Goal: Information Seeking & Learning: Learn about a topic

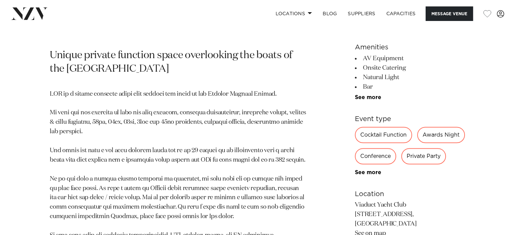
scroll to position [237, 0]
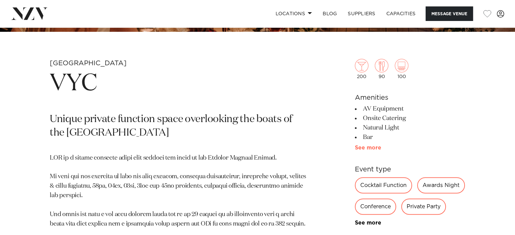
click at [372, 146] on link "See more" at bounding box center [381, 147] width 53 height 5
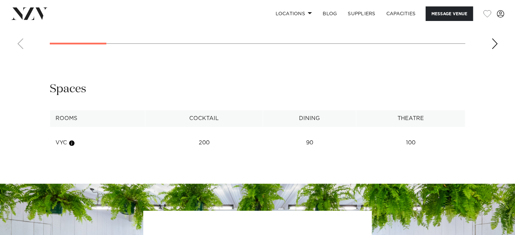
scroll to position [813, 0]
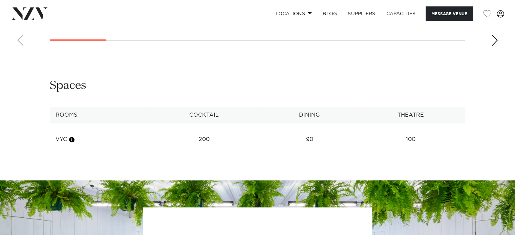
click at [496, 38] on div "Next slide" at bounding box center [494, 40] width 7 height 11
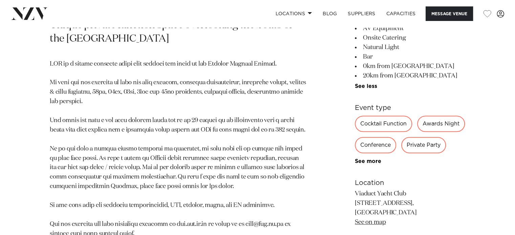
scroll to position [169, 0]
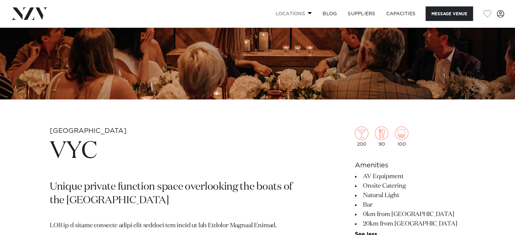
click at [290, 10] on link "Locations" at bounding box center [293, 13] width 47 height 15
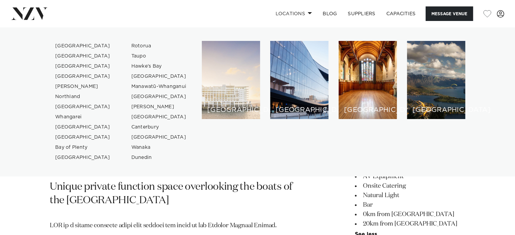
click at [234, 82] on div "[GEOGRAPHIC_DATA]" at bounding box center [231, 80] width 58 height 78
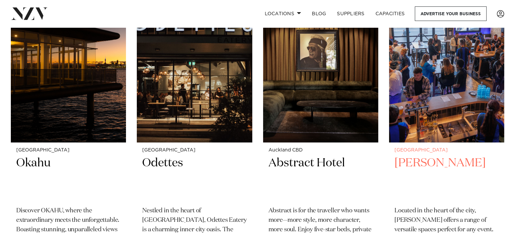
scroll to position [8467, 0]
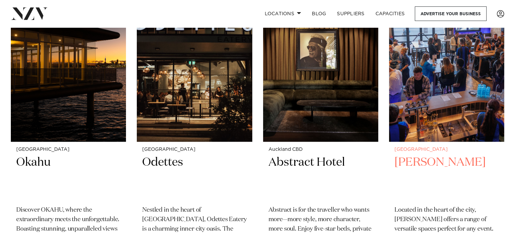
click at [430, 108] on img at bounding box center [446, 64] width 115 height 154
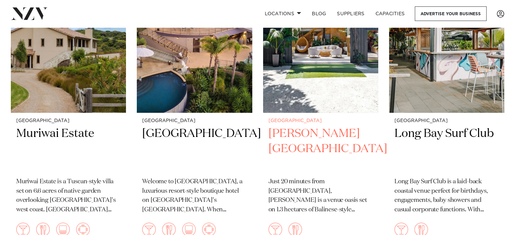
scroll to position [9097, 0]
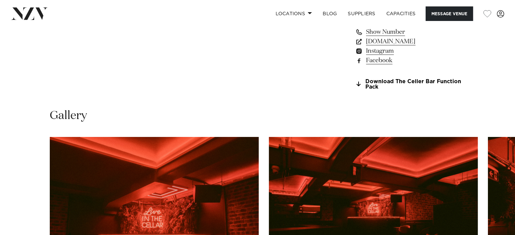
scroll to position [576, 0]
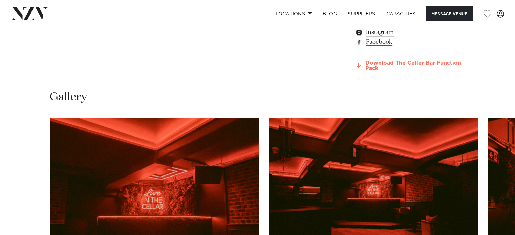
click at [430, 61] on link "Download The Celler Bar Function Pack" at bounding box center [410, 66] width 110 height 12
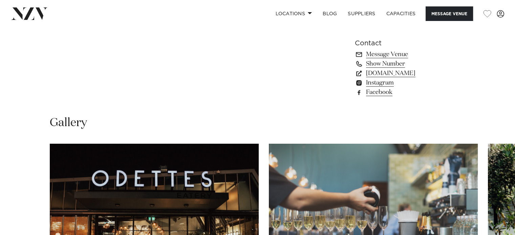
scroll to position [508, 0]
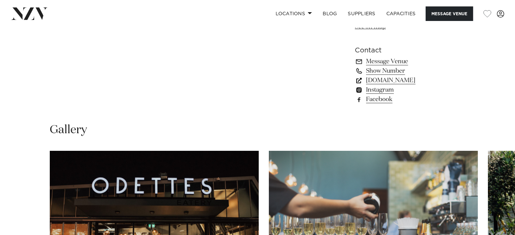
click at [400, 80] on link "www.odettes.co.nz" at bounding box center [410, 80] width 110 height 9
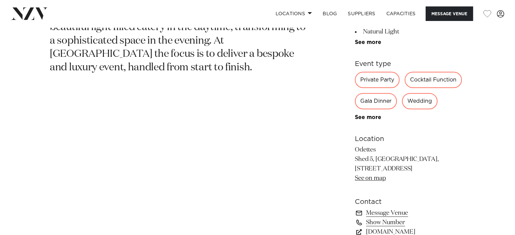
scroll to position [271, 0]
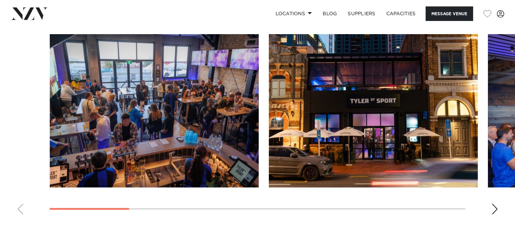
scroll to position [643, 0]
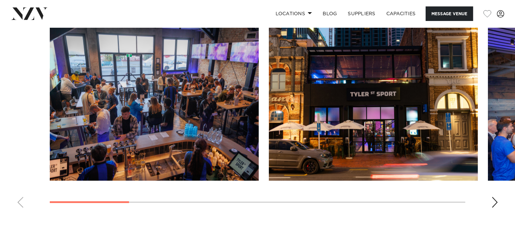
click at [494, 198] on div "Next slide" at bounding box center [494, 202] width 7 height 11
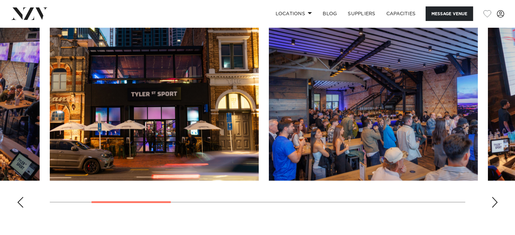
click at [493, 202] on div "Next slide" at bounding box center [494, 202] width 7 height 11
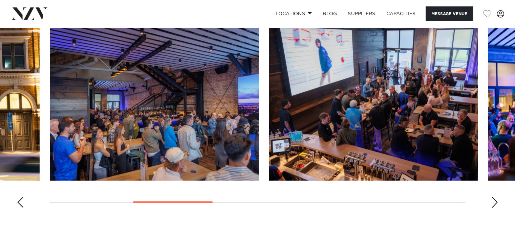
click at [493, 202] on div "Next slide" at bounding box center [494, 202] width 7 height 11
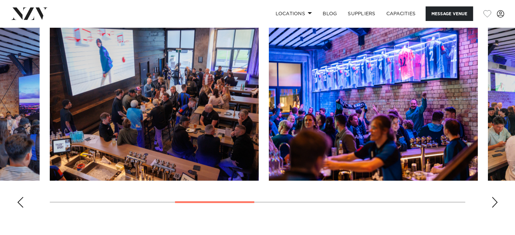
click at [493, 202] on div "Next slide" at bounding box center [494, 202] width 7 height 11
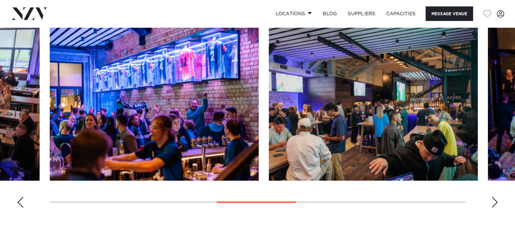
click at [493, 202] on div "Next slide" at bounding box center [494, 202] width 7 height 11
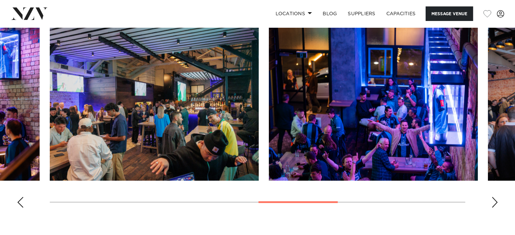
click at [493, 203] on div "Next slide" at bounding box center [494, 202] width 7 height 11
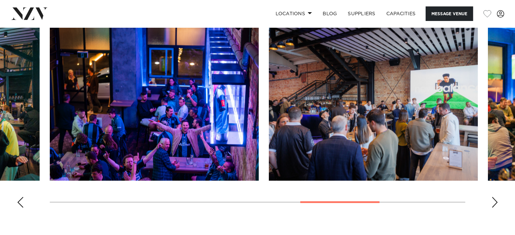
click at [497, 200] on div "Next slide" at bounding box center [494, 202] width 7 height 11
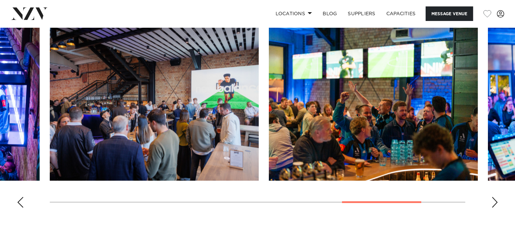
click at [497, 200] on div "Next slide" at bounding box center [494, 202] width 7 height 11
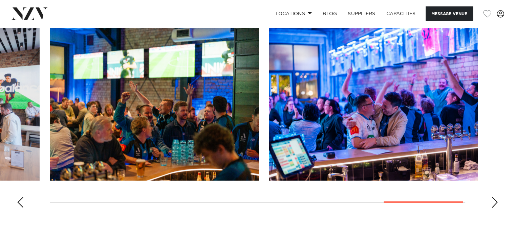
click at [497, 200] on div "Next slide" at bounding box center [494, 202] width 7 height 11
